Goal: Check status

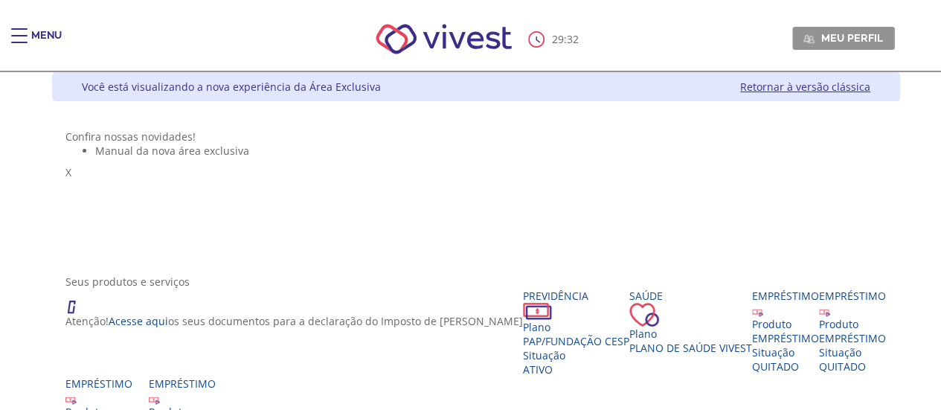
click at [16, 36] on div "Main header" at bounding box center [19, 43] width 16 height 30
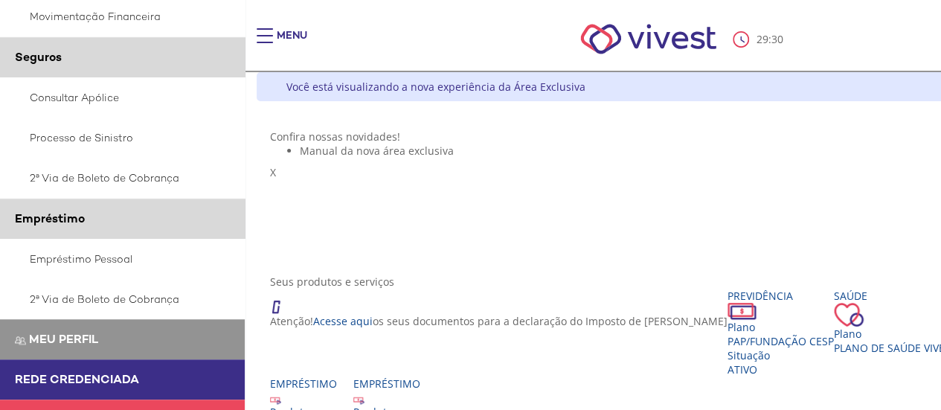
scroll to position [409, 0]
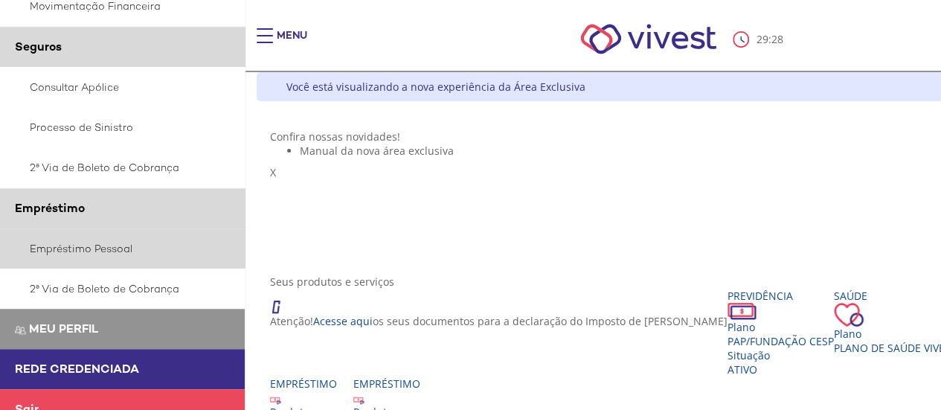
click at [89, 243] on link "Empréstimo Pessoal" at bounding box center [123, 248] width 246 height 40
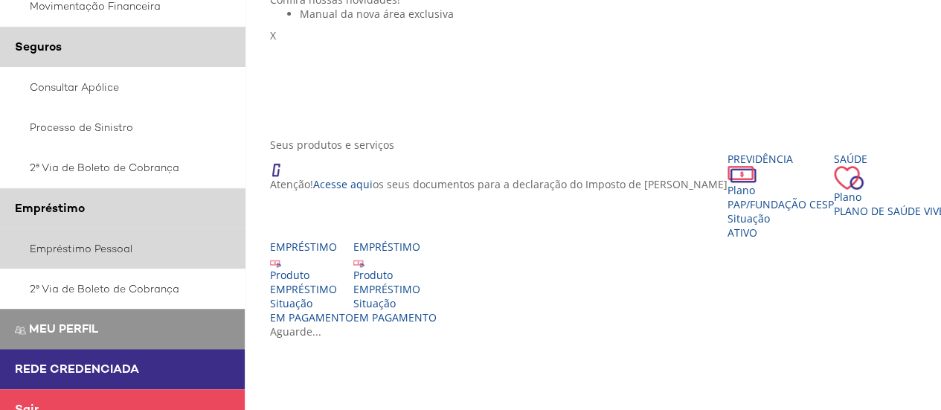
scroll to position [144, 0]
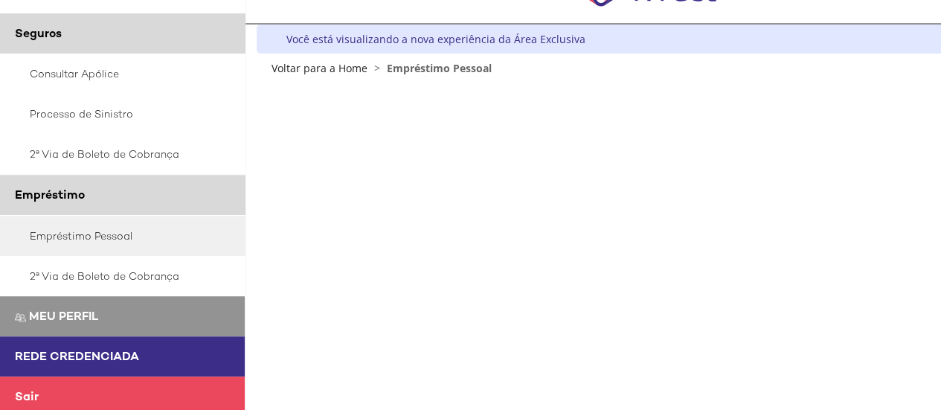
scroll to position [433, 0]
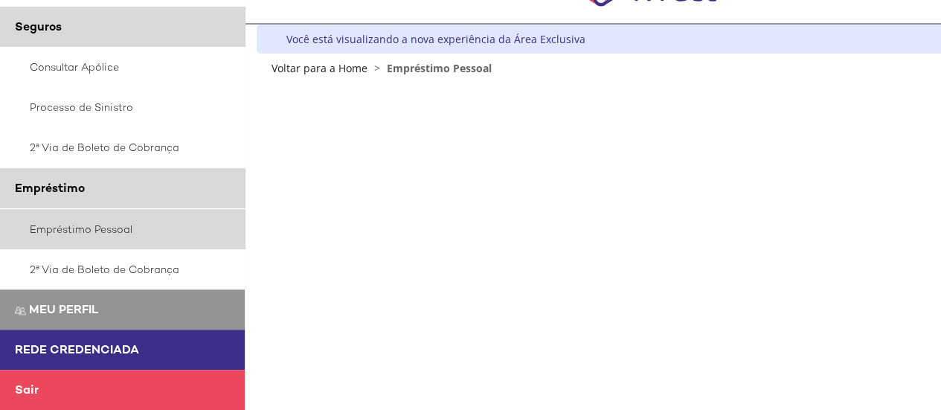
click at [114, 224] on link "Empréstimo Pessoal" at bounding box center [123, 229] width 246 height 40
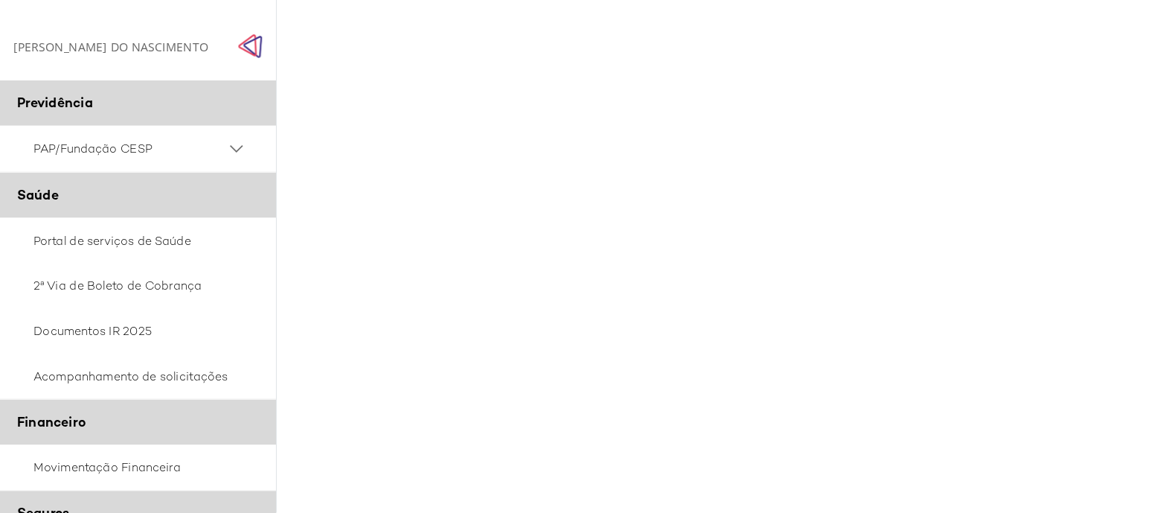
scroll to position [301, 0]
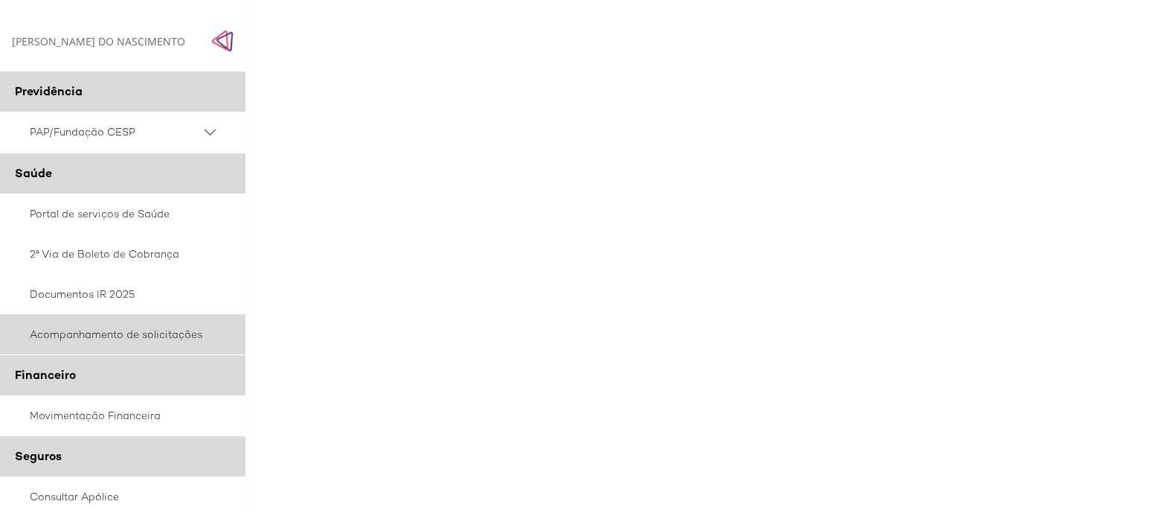
click at [126, 339] on link "Acompanhamento de solicitações" at bounding box center [123, 334] width 246 height 40
